Goal: Transaction & Acquisition: Purchase product/service

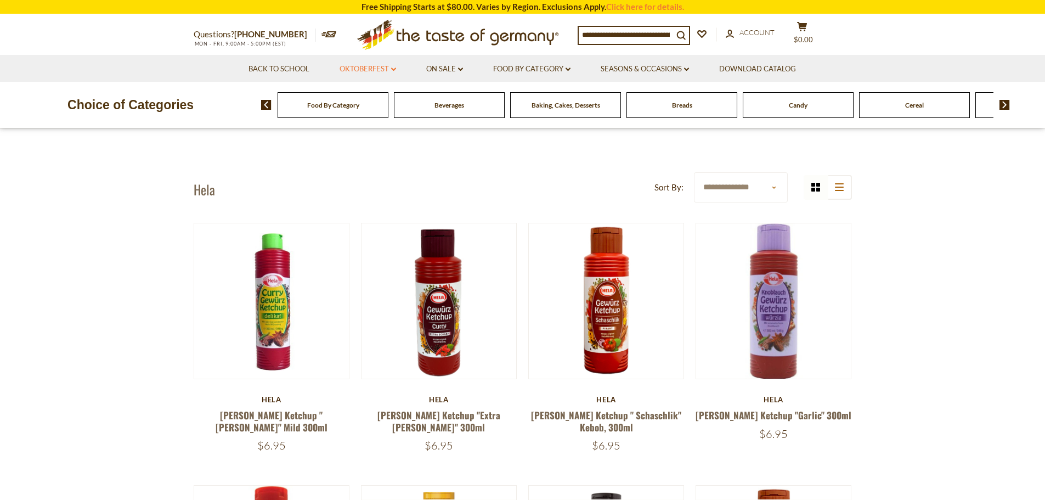
click at [375, 67] on link "Oktoberfest dropdown_arrow" at bounding box center [368, 69] width 57 height 12
click at [369, 136] on link "Party Supplies" at bounding box center [360, 136] width 52 height 10
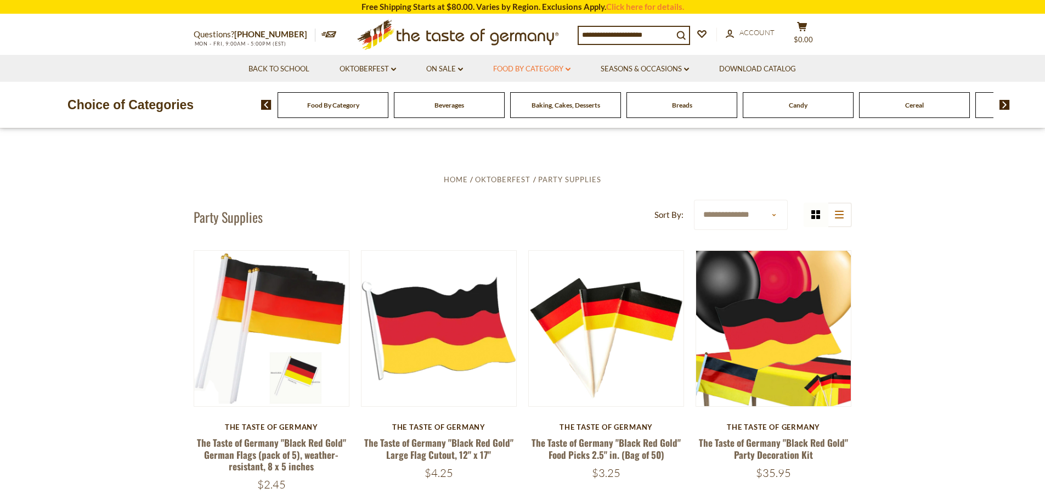
click at [548, 71] on link "Food By Category dropdown_arrow" at bounding box center [531, 69] width 77 height 12
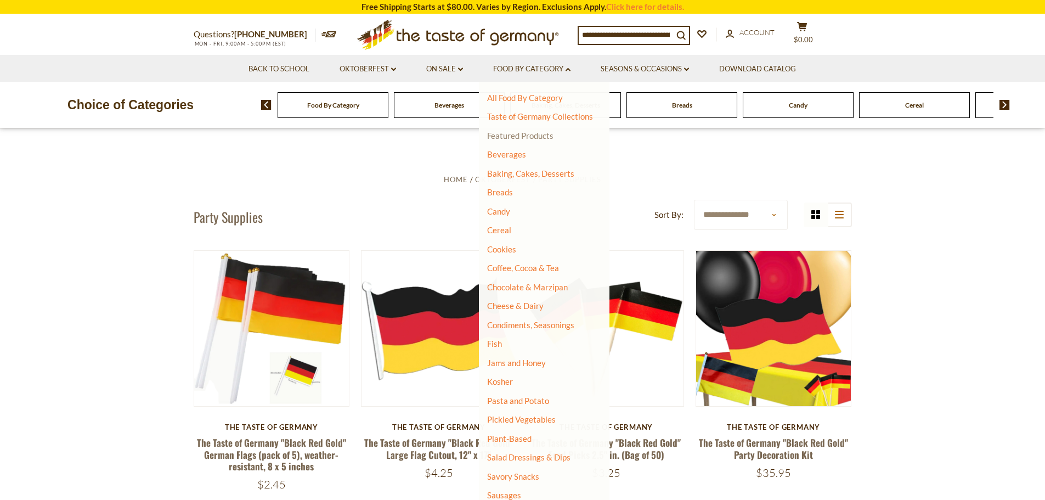
click at [538, 136] on link "Featured Products" at bounding box center [520, 136] width 66 height 10
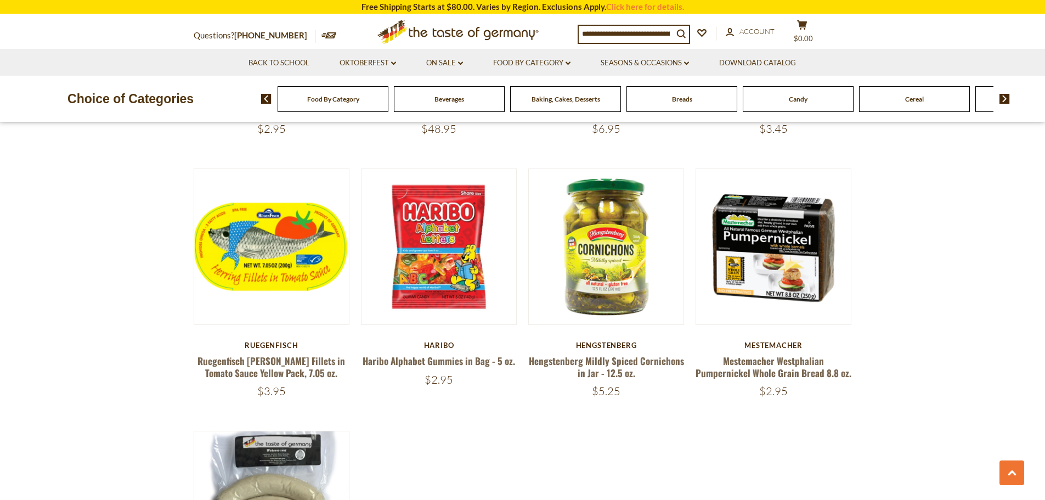
scroll to position [617, 0]
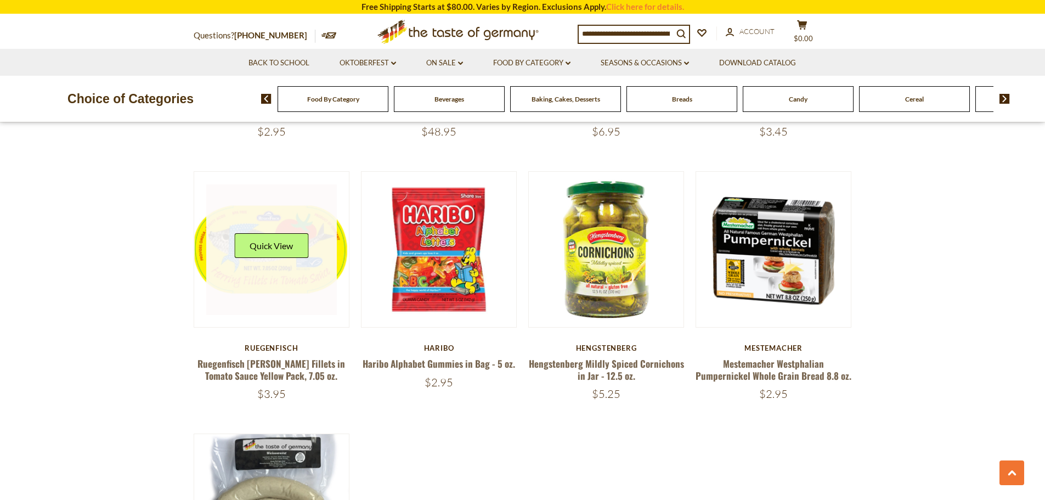
click at [306, 291] on link at bounding box center [271, 249] width 131 height 131
